Goal: Task Accomplishment & Management: Manage account settings

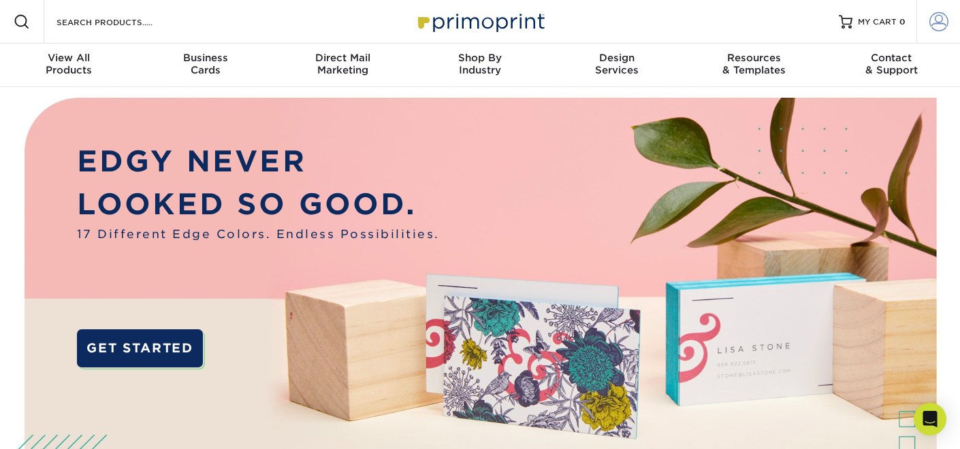
click at [937, 22] on span at bounding box center [938, 21] width 19 height 19
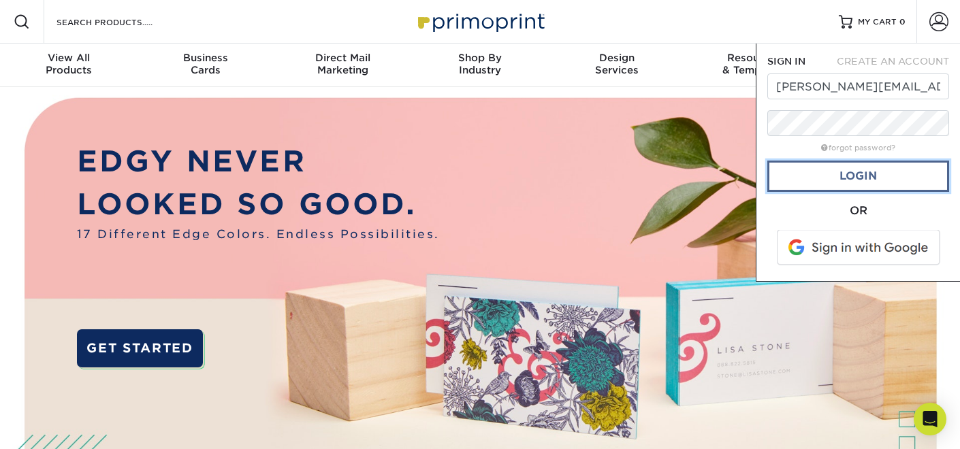
click at [852, 176] on link "Login" at bounding box center [858, 176] width 182 height 31
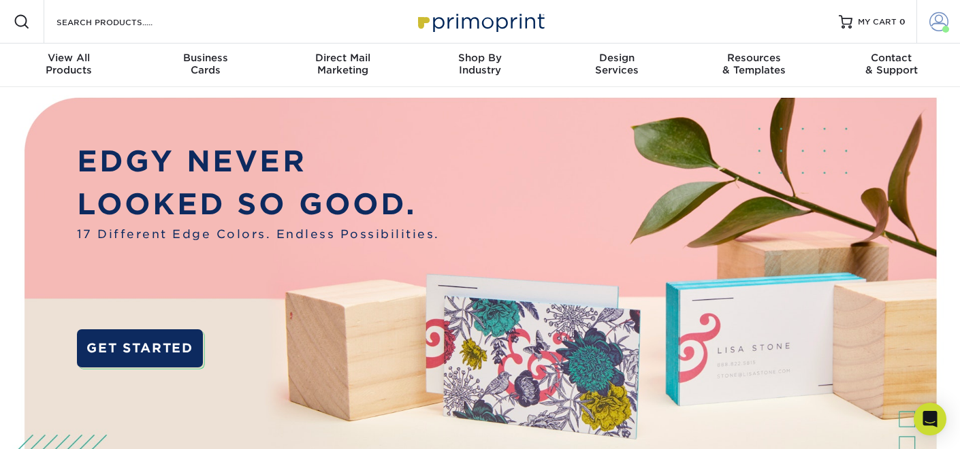
click at [937, 25] on span at bounding box center [938, 21] width 19 height 19
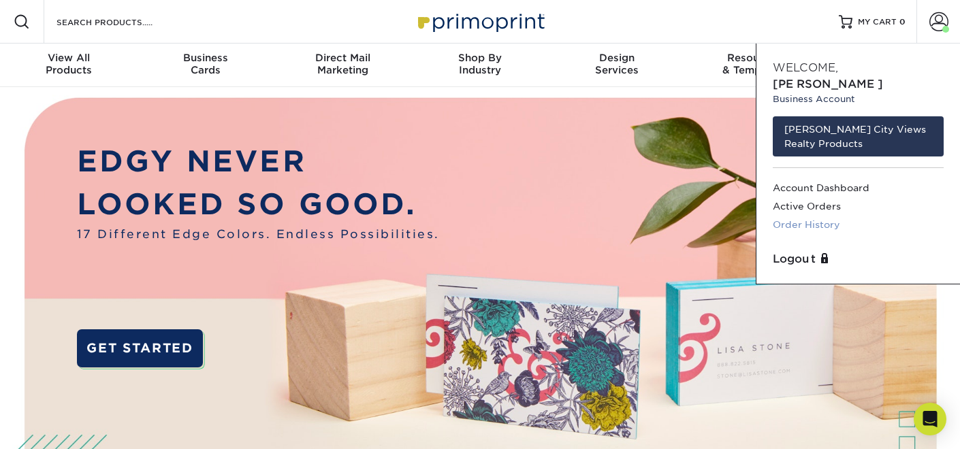
click at [813, 216] on link "Order History" at bounding box center [858, 225] width 171 height 18
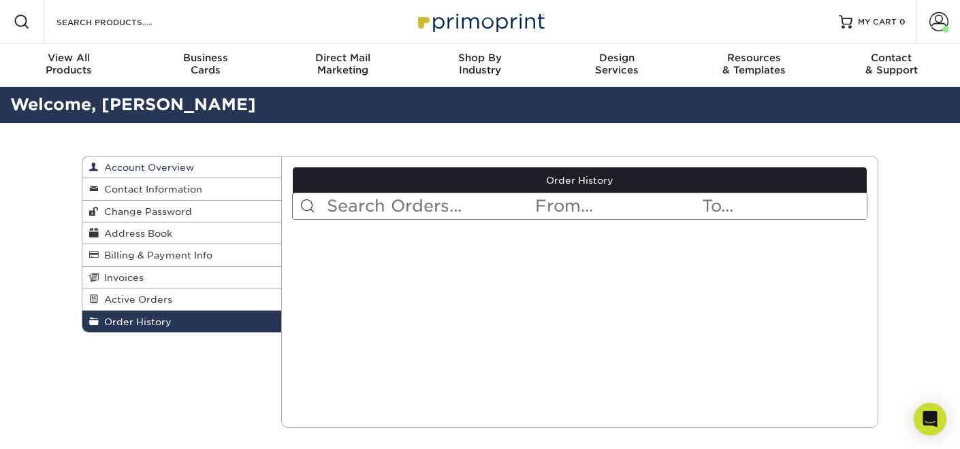
click at [152, 166] on span "Account Overview" at bounding box center [146, 167] width 95 height 11
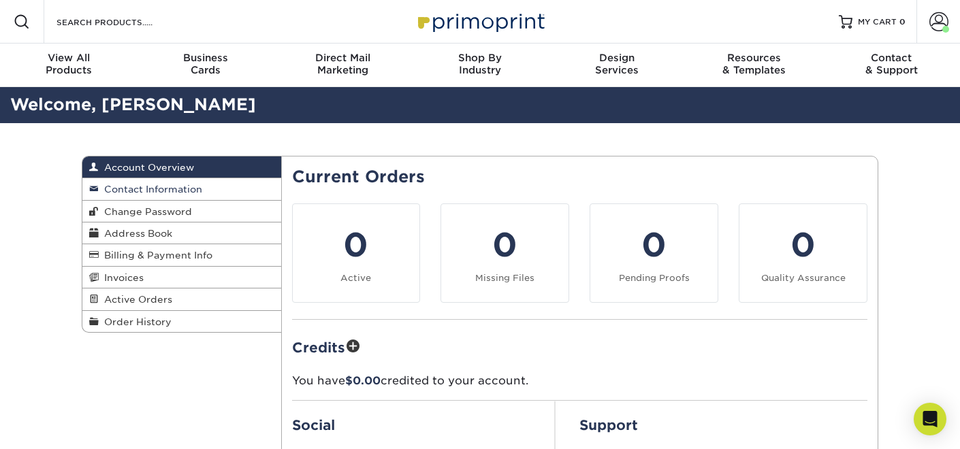
click at [151, 186] on span "Contact Information" at bounding box center [150, 189] width 103 height 11
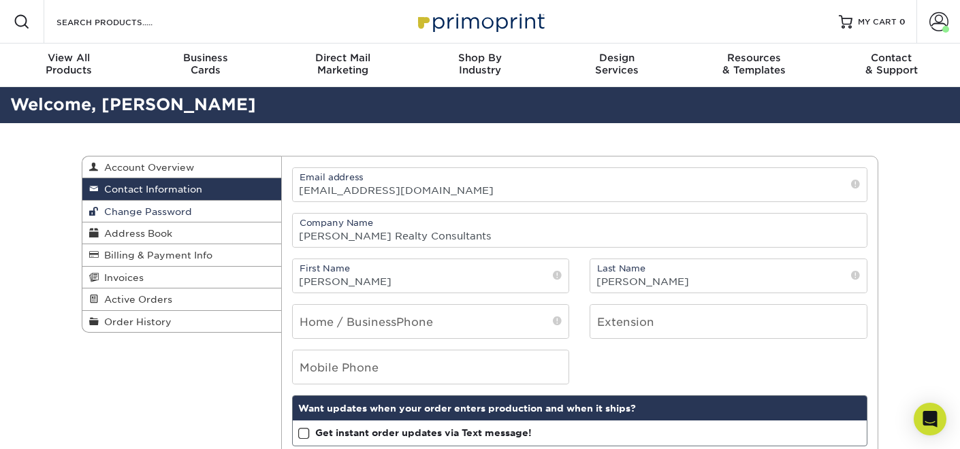
click at [150, 220] on link "Change Password" at bounding box center [181, 212] width 199 height 22
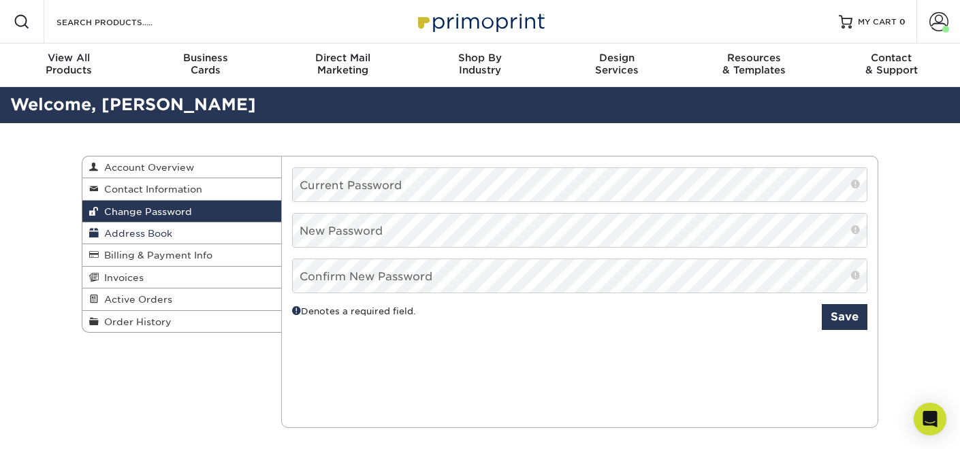
click at [150, 233] on span "Address Book" at bounding box center [136, 233] width 74 height 11
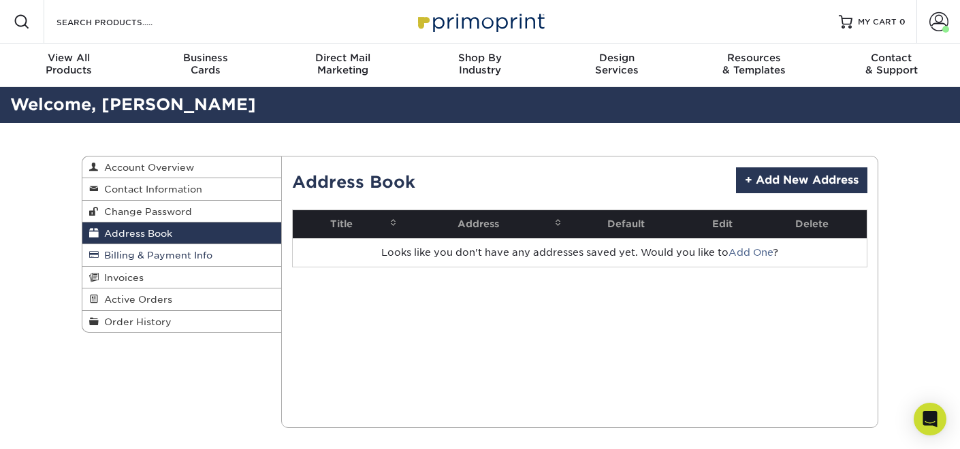
click at [150, 257] on span "Billing & Payment Info" at bounding box center [156, 255] width 114 height 11
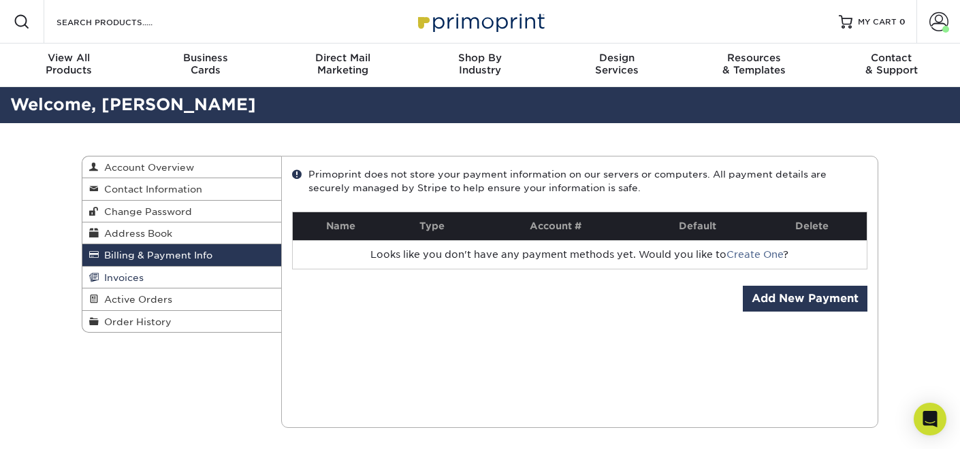
click at [148, 280] on link "Invoices" at bounding box center [181, 278] width 199 height 22
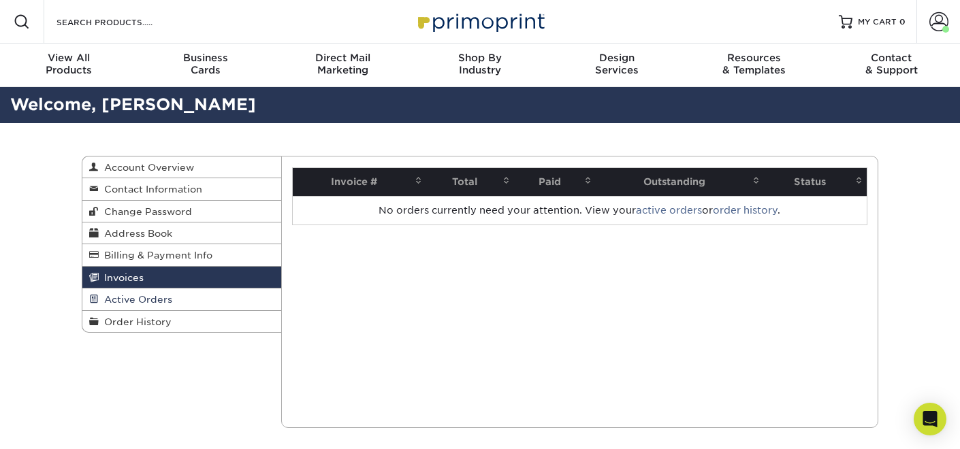
click at [147, 299] on span "Active Orders" at bounding box center [136, 299] width 74 height 11
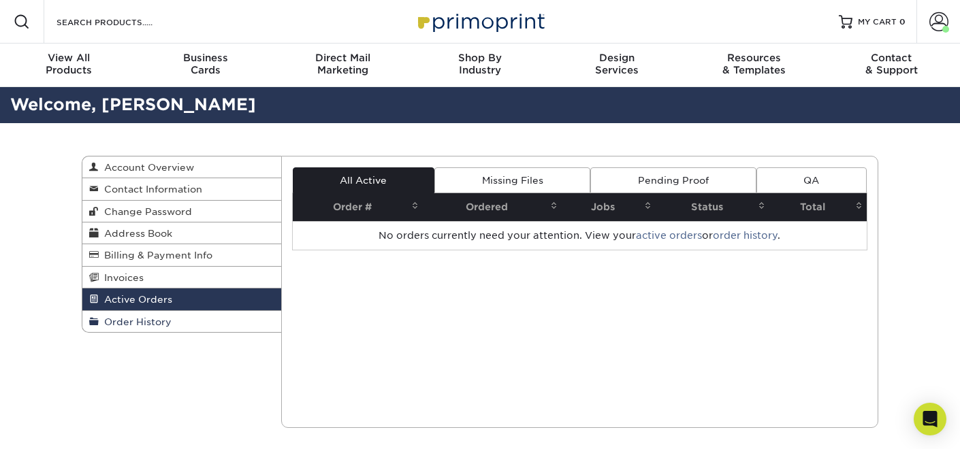
click at [150, 324] on span "Order History" at bounding box center [135, 322] width 73 height 11
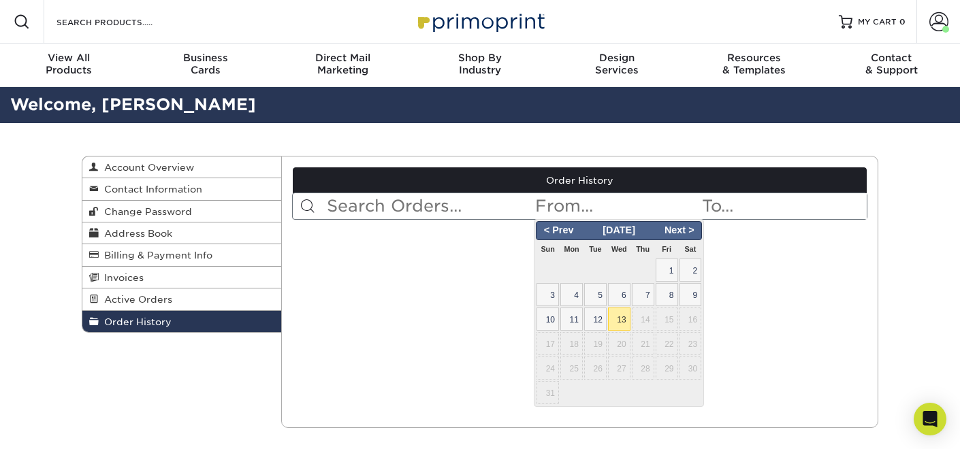
click at [589, 208] on input "text" at bounding box center [617, 206] width 166 height 26
